Goal: Task Accomplishment & Management: Complete application form

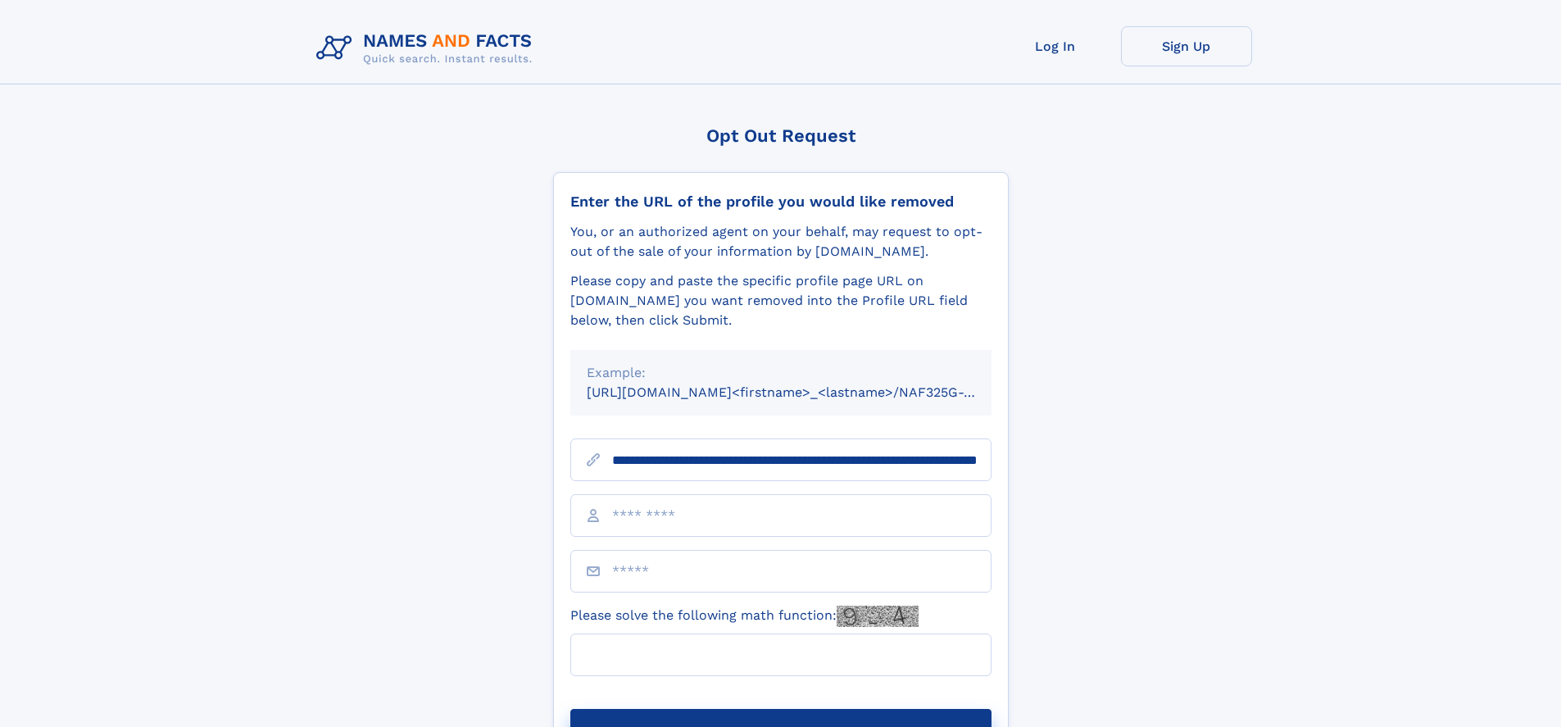
scroll to position [0, 170]
type input "**********"
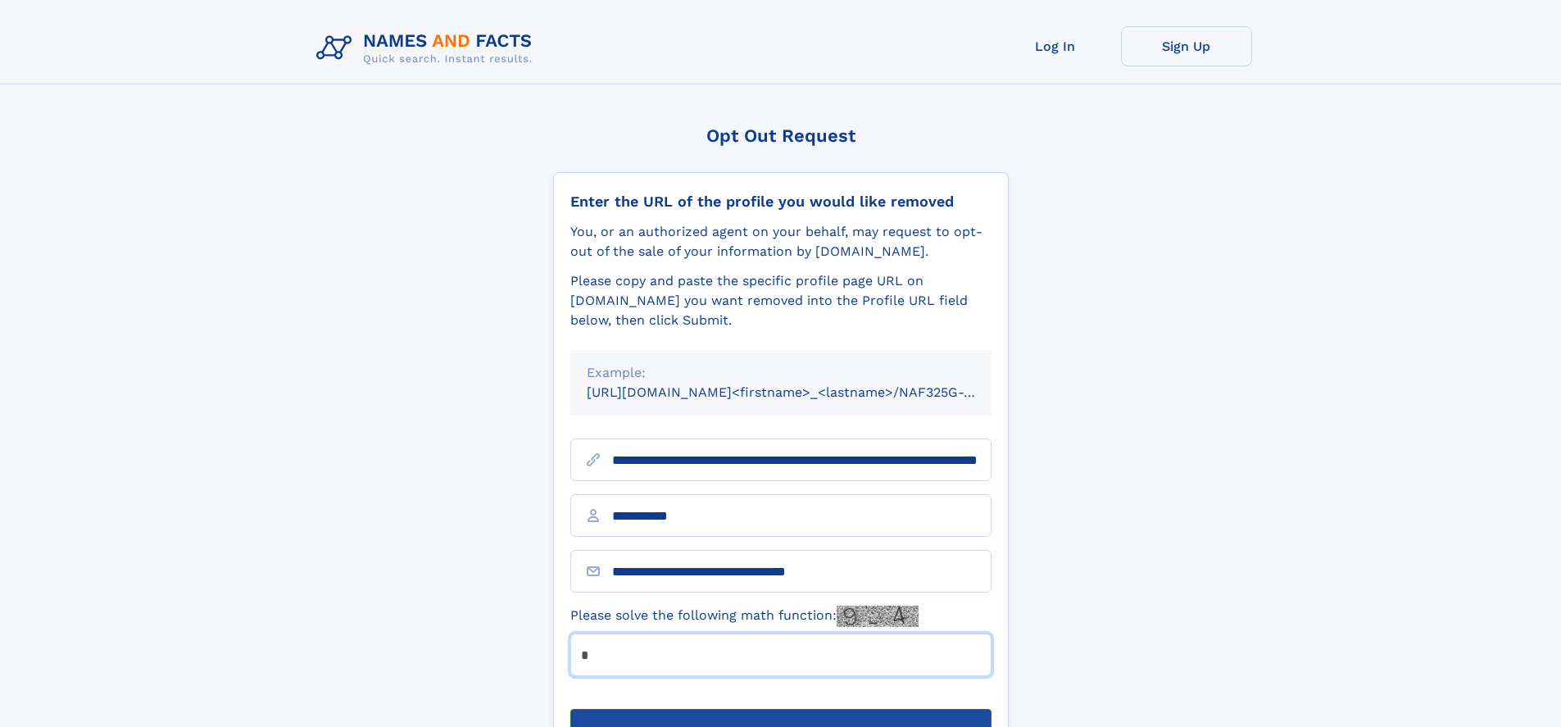
type input "*"
click at [780, 709] on button "Submit Opt Out Request" at bounding box center [780, 735] width 421 height 52
